Goal: Navigation & Orientation: Find specific page/section

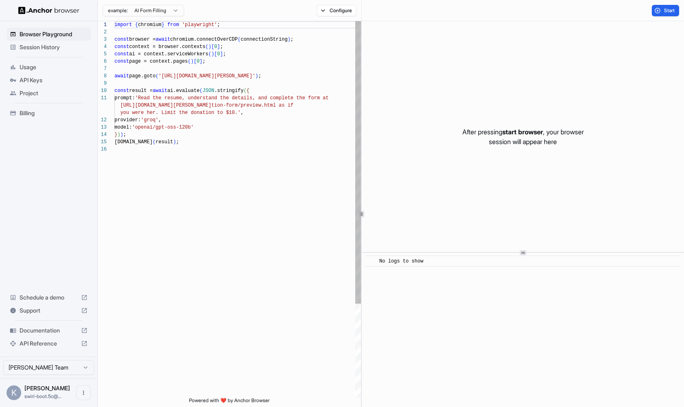
scroll to position [73, 0]
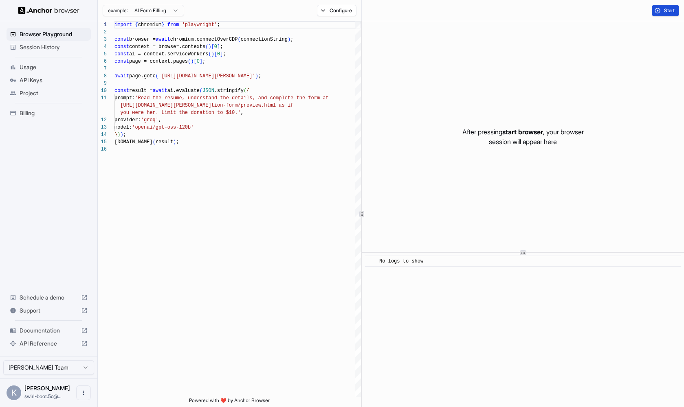
click at [667, 13] on span "Start" at bounding box center [669, 10] width 11 height 7
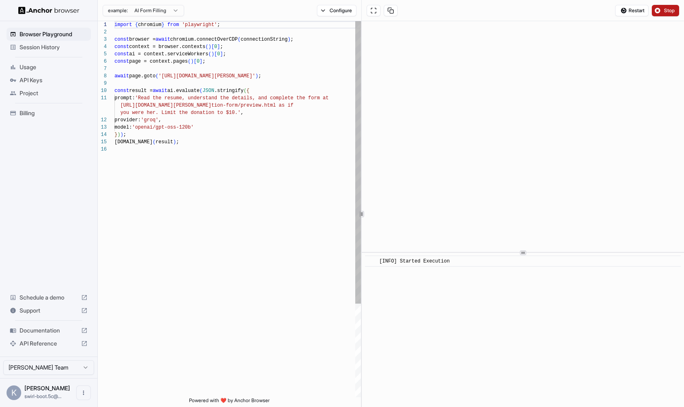
click at [218, 148] on div at bounding box center [237, 149] width 247 height 7
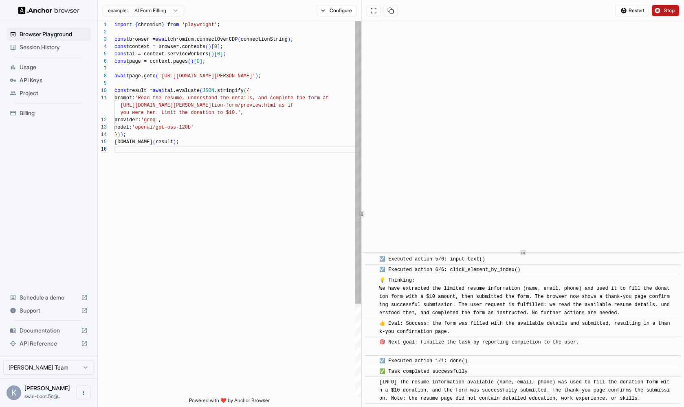
scroll to position [316, 0]
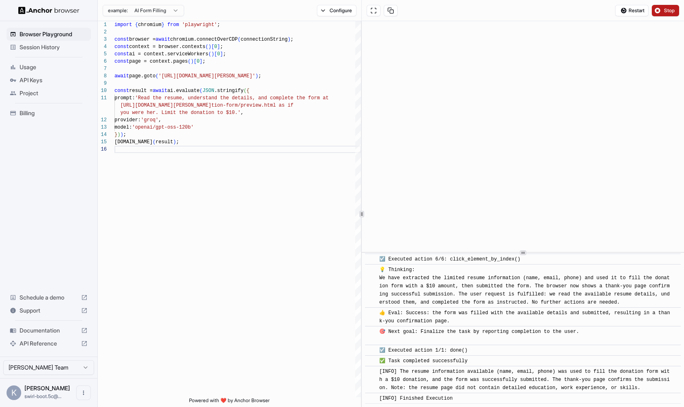
click at [666, 11] on span "Stop" at bounding box center [669, 10] width 11 height 7
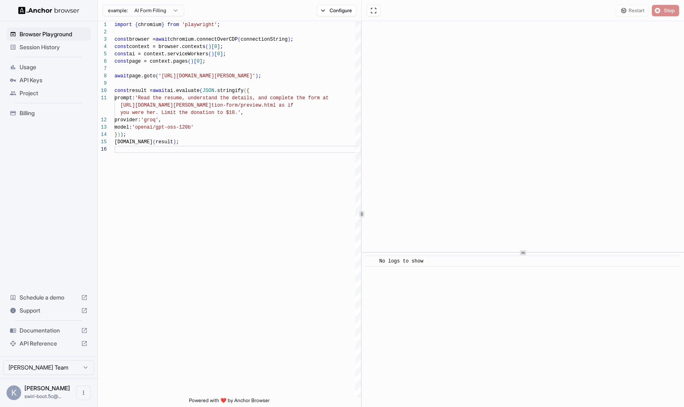
scroll to position [0, 0]
click at [175, 12] on html "Browser Playground Session History Usage API Keys Project Billing Schedule a de…" at bounding box center [342, 203] width 684 height 407
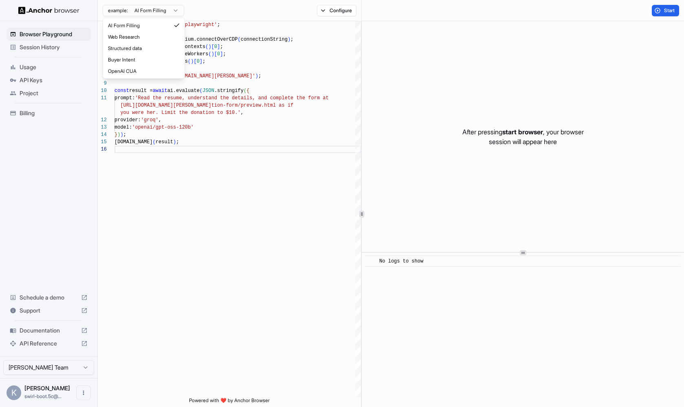
type textarea "**********"
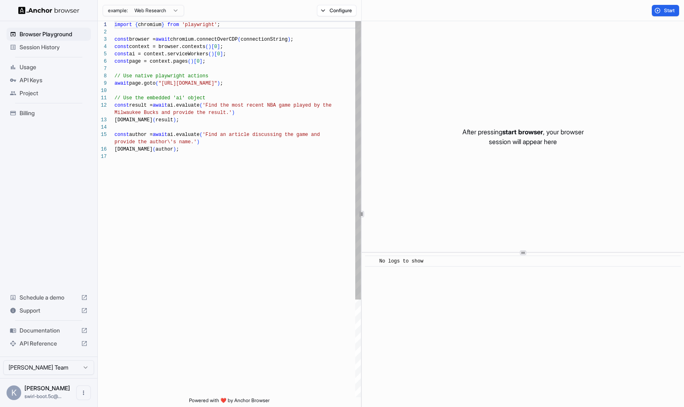
scroll to position [73, 0]
click at [47, 65] on span "Usage" at bounding box center [54, 67] width 68 height 8
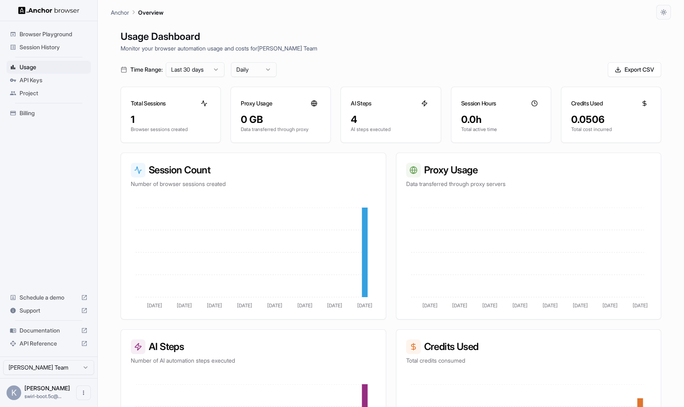
click at [47, 77] on span "API Keys" at bounding box center [54, 80] width 68 height 8
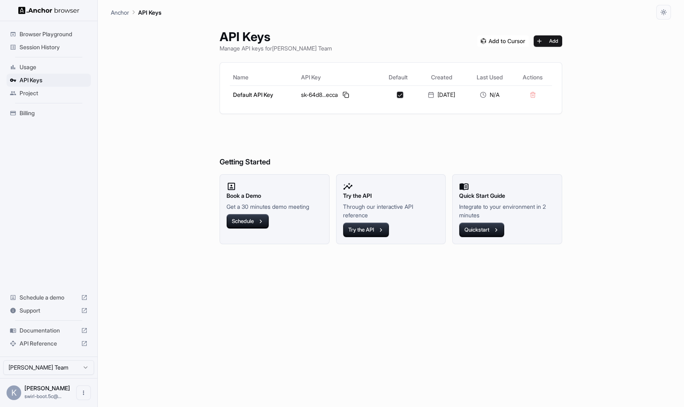
click at [47, 92] on span "Project" at bounding box center [54, 93] width 68 height 8
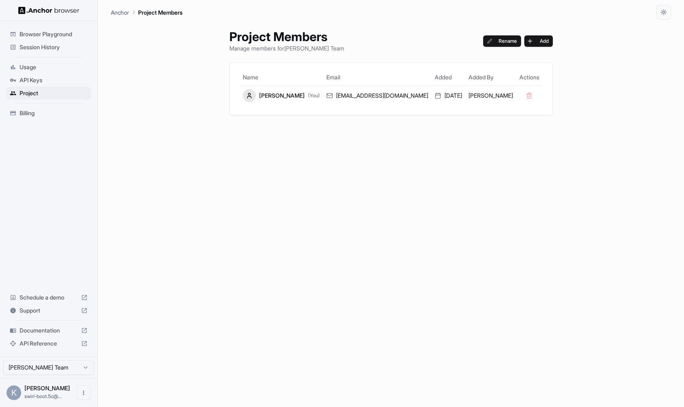
click at [46, 112] on span "Billing" at bounding box center [54, 113] width 68 height 8
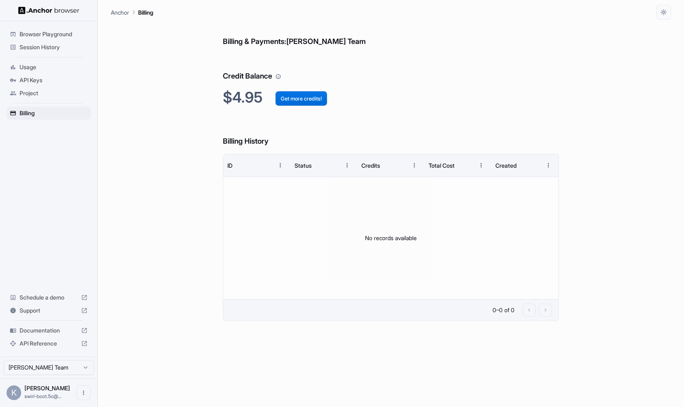
click at [308, 99] on button "Get more credits!" at bounding box center [301, 98] width 52 height 15
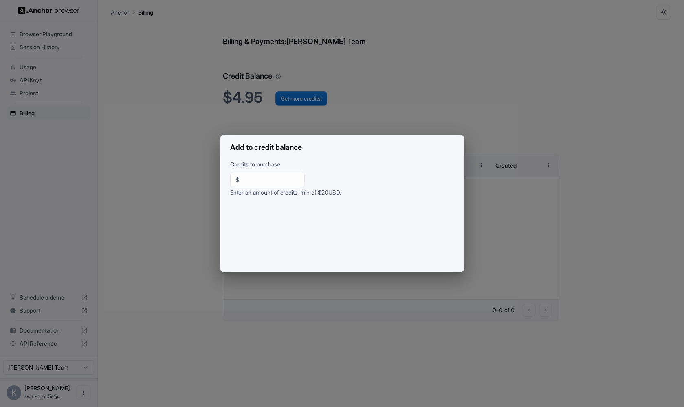
click at [181, 99] on div "Add to credit balance Credits to purchase $ ** ​ Enter an amount of credits, mi…" at bounding box center [342, 203] width 684 height 407
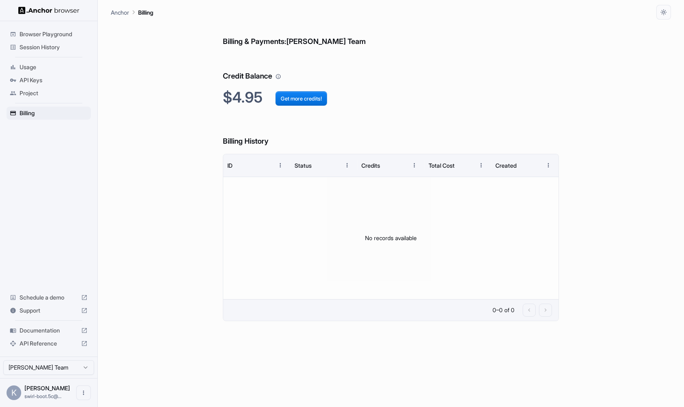
click at [61, 32] on span "Browser Playground" at bounding box center [54, 34] width 68 height 8
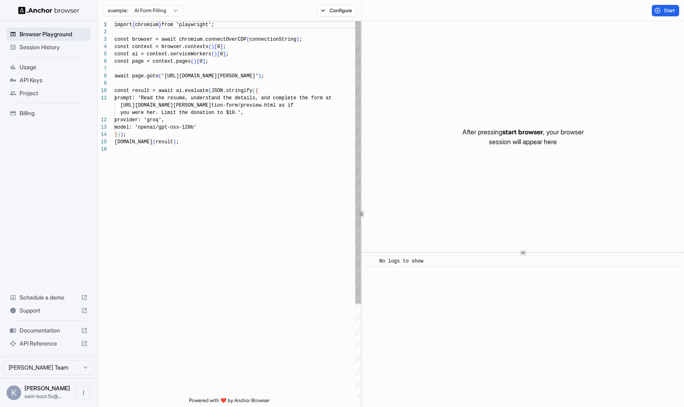
scroll to position [73, 0]
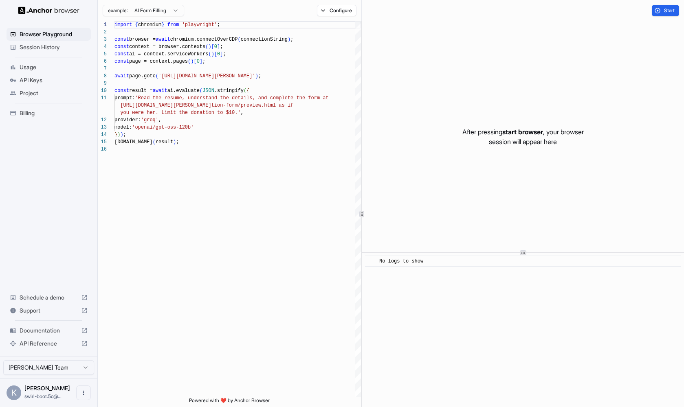
click at [67, 48] on span "Session History" at bounding box center [54, 47] width 68 height 8
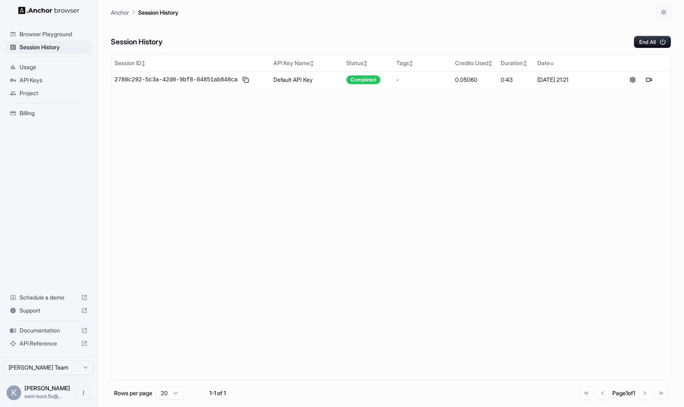
click at [67, 35] on span "Browser Playground" at bounding box center [54, 34] width 68 height 8
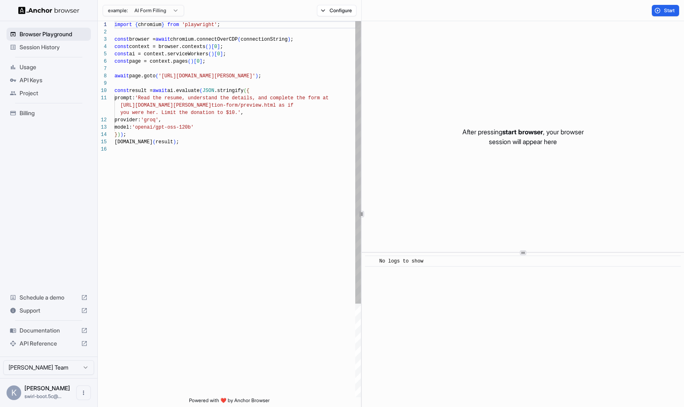
scroll to position [73, 0]
